Goal: Transaction & Acquisition: Obtain resource

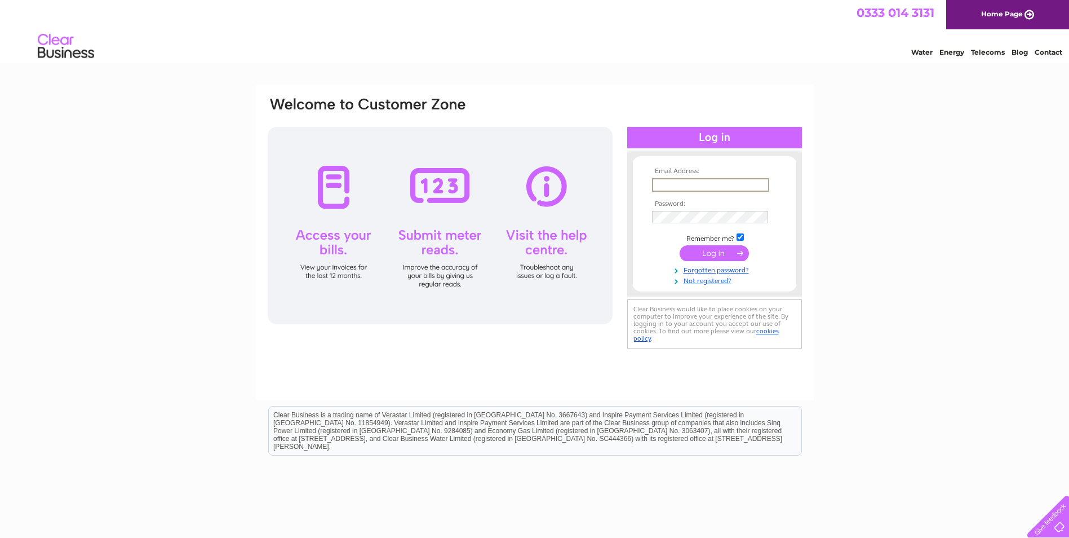
click at [728, 189] on input "text" at bounding box center [710, 185] width 117 height 14
type input "daveworsdall@hotmail.co.uk"
click at [715, 258] on input "submit" at bounding box center [714, 253] width 69 height 16
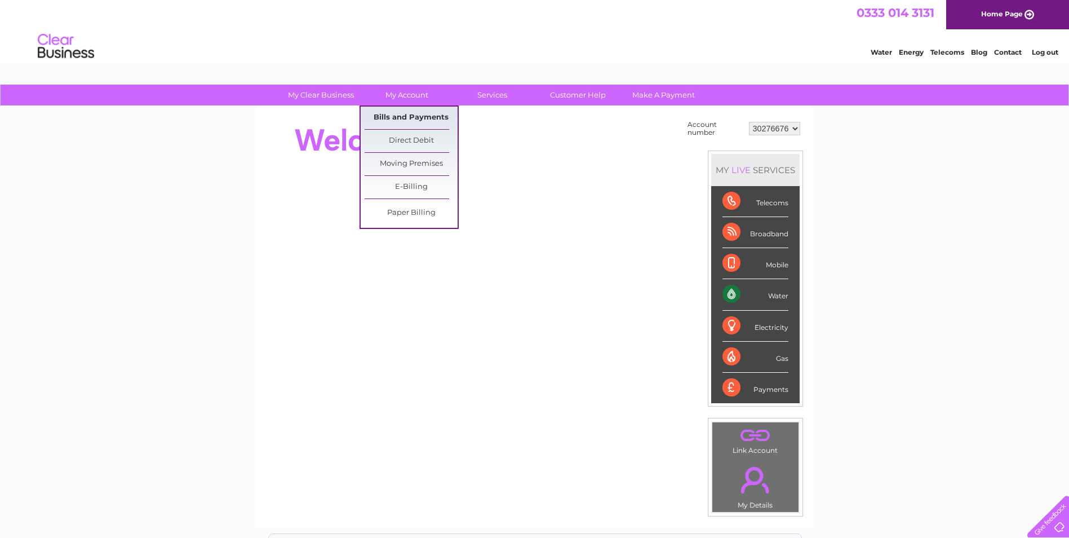
click at [404, 114] on link "Bills and Payments" at bounding box center [411, 118] width 93 height 23
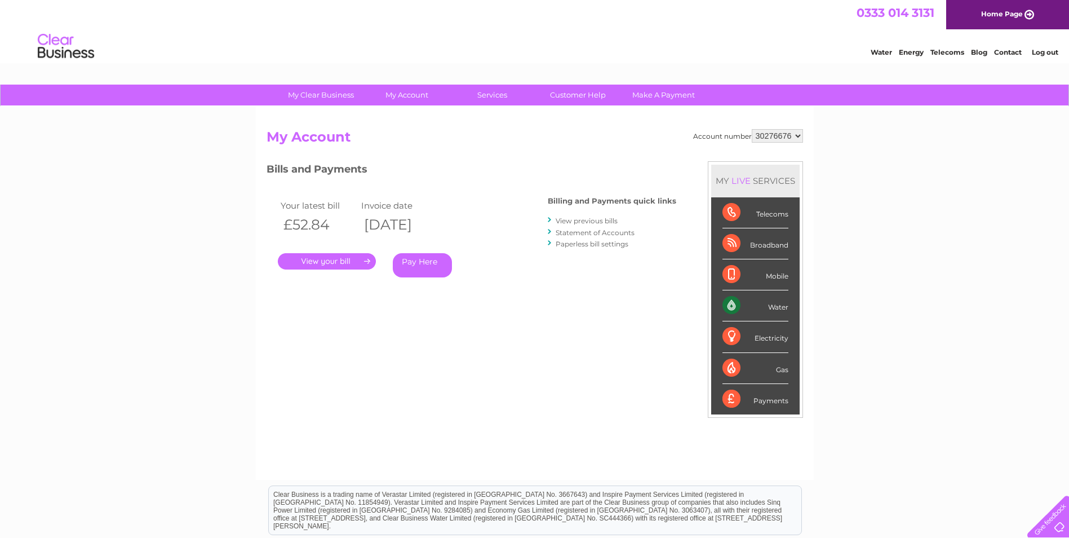
click at [335, 259] on link "." at bounding box center [327, 261] width 98 height 16
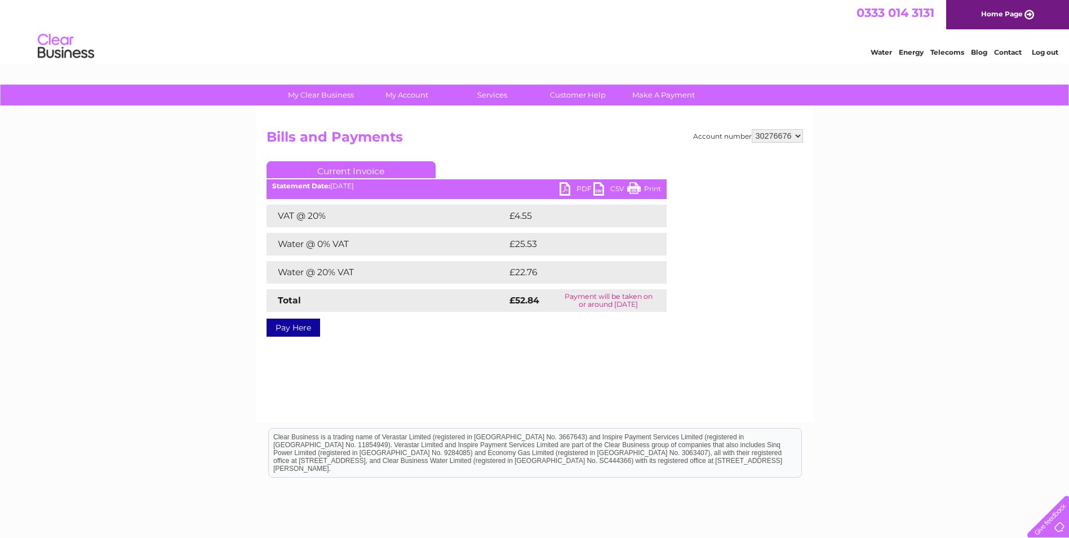
click at [578, 191] on link "PDF" at bounding box center [577, 190] width 34 height 16
click at [1037, 51] on link "Log out" at bounding box center [1045, 52] width 26 height 8
